Goal: Transaction & Acquisition: Book appointment/travel/reservation

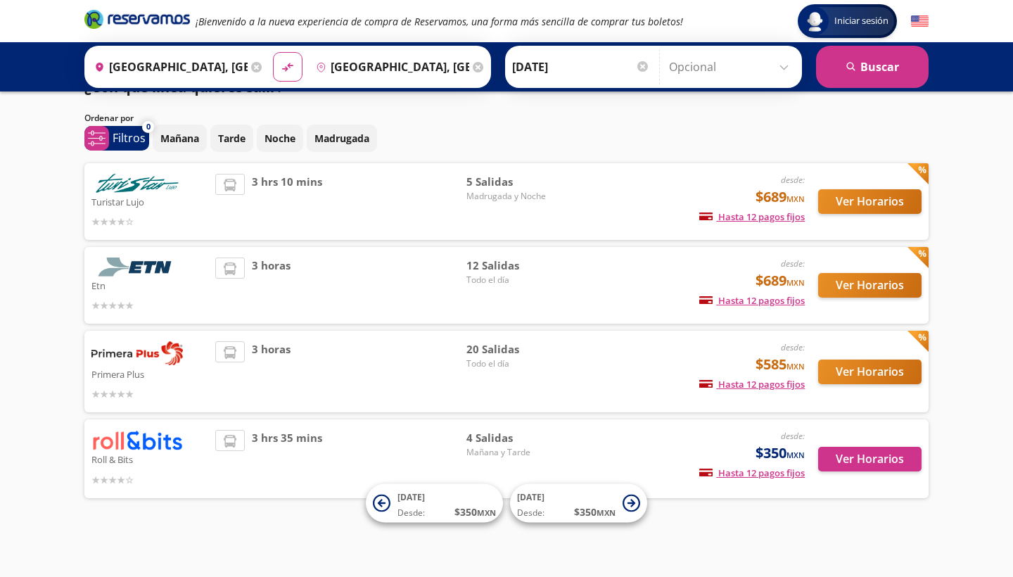
scroll to position [56, 0]
click at [530, 446] on span "Mañana y Tarde" at bounding box center [516, 452] width 99 height 13
click at [877, 447] on button "Ver Horarios" at bounding box center [870, 459] width 103 height 25
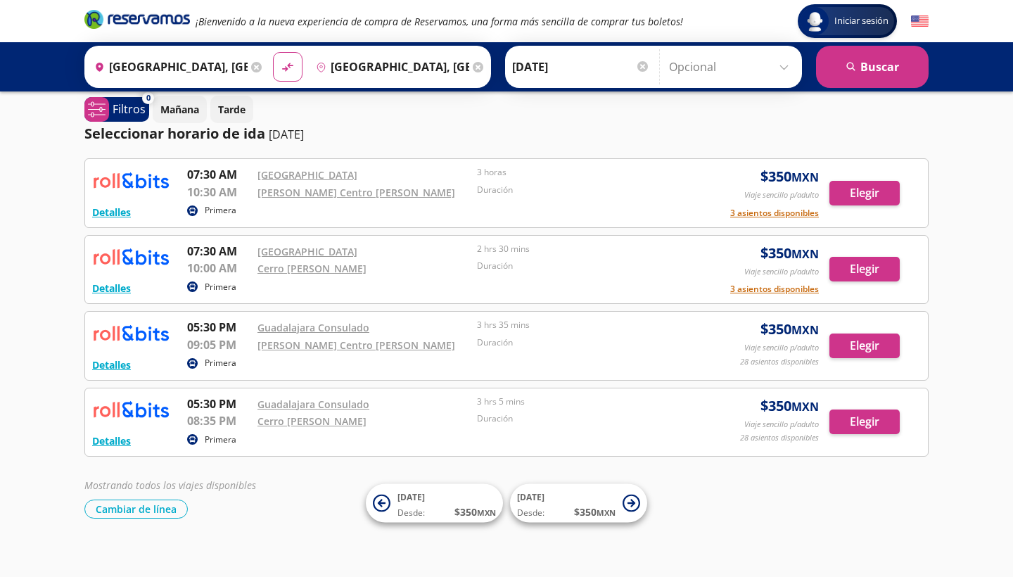
scroll to position [17, 0]
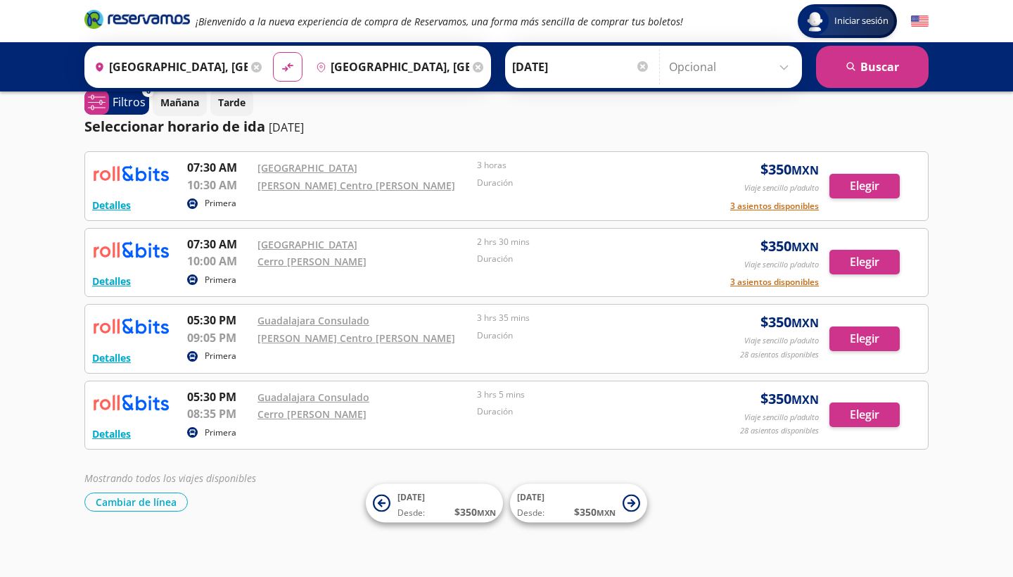
click at [214, 416] on p "08:35 PM" at bounding box center [218, 413] width 63 height 17
click at [310, 321] on link "Guadalajara Consulado" at bounding box center [314, 320] width 112 height 13
click at [847, 331] on button "Elegir" at bounding box center [865, 339] width 70 height 25
